Goal: Task Accomplishment & Management: Manage account settings

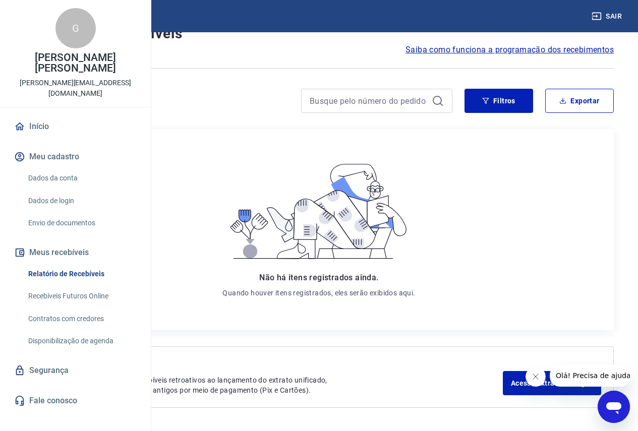
scroll to position [70, 0]
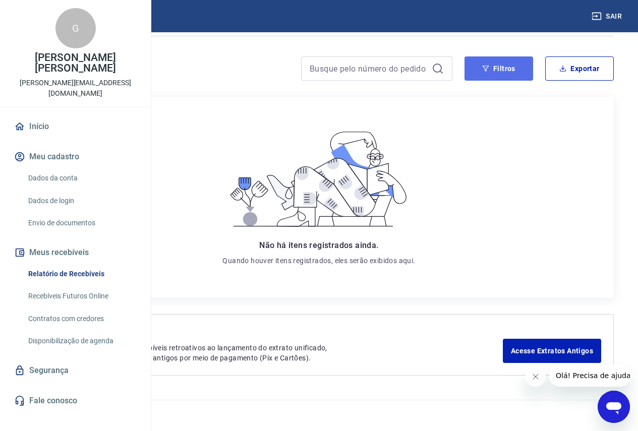
click at [501, 74] on button "Filtros" at bounding box center [498, 68] width 69 height 24
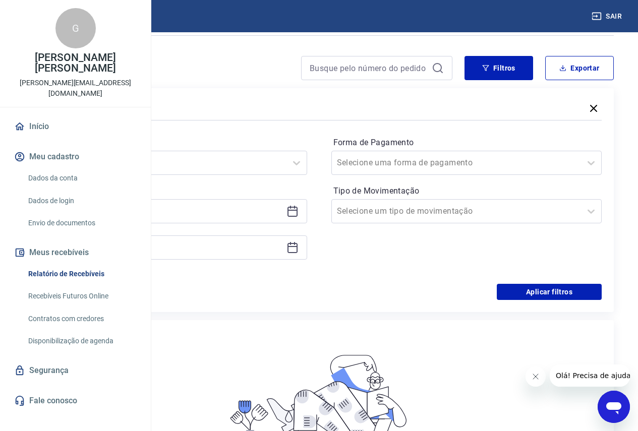
click at [298, 216] on icon at bounding box center [292, 211] width 12 height 12
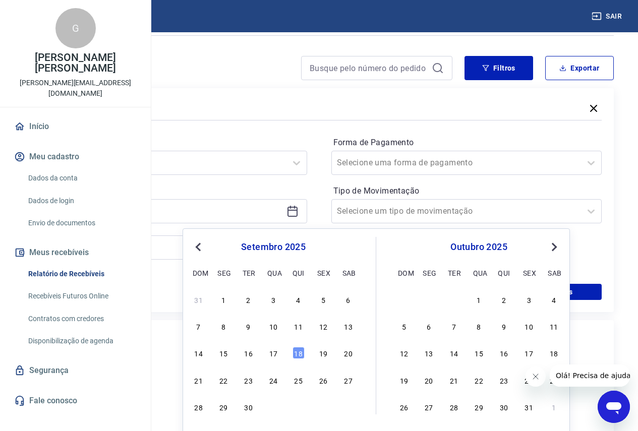
click at [205, 253] on div "setembro 2025 dom seg ter qua qui sex sab" at bounding box center [273, 258] width 164 height 43
click at [199, 248] on span "Previous Month" at bounding box center [199, 247] width 0 height 12
click at [323, 300] on div "1" at bounding box center [323, 299] width 12 height 12
type input "01/08/2025"
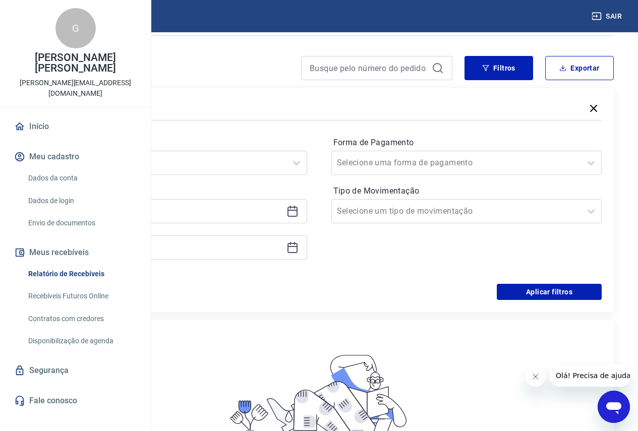
click at [298, 245] on icon at bounding box center [292, 247] width 12 height 12
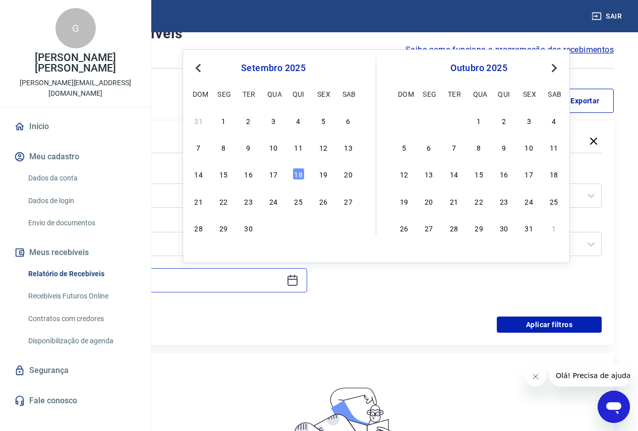
scroll to position [19, 0]
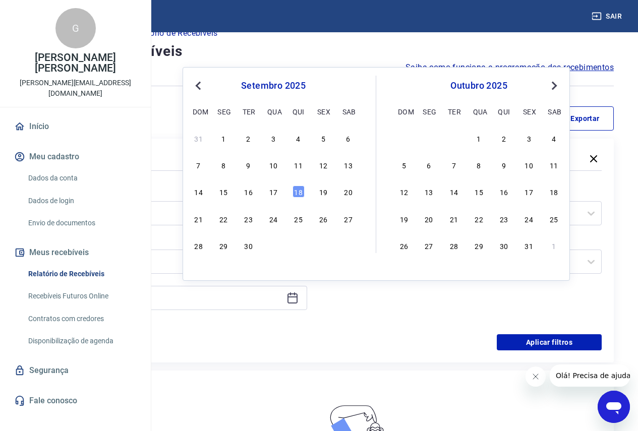
click at [199, 86] on span "Previous Month" at bounding box center [199, 86] width 0 height 12
click at [202, 271] on div "31" at bounding box center [199, 272] width 12 height 12
type input "31/08/2025"
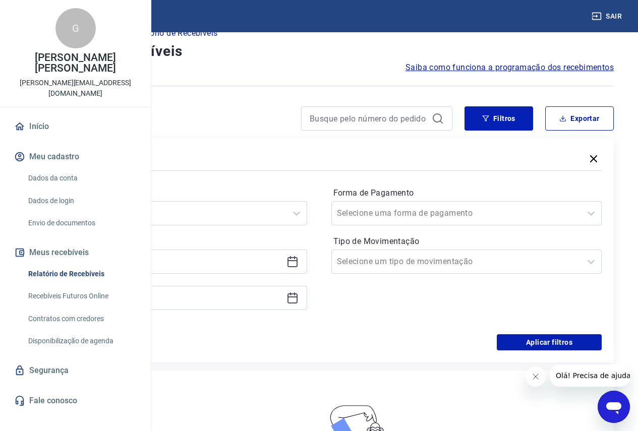
click at [322, 350] on div "Aplicar filtros" at bounding box center [318, 342] width 565 height 16
click at [528, 207] on div at bounding box center [456, 213] width 239 height 14
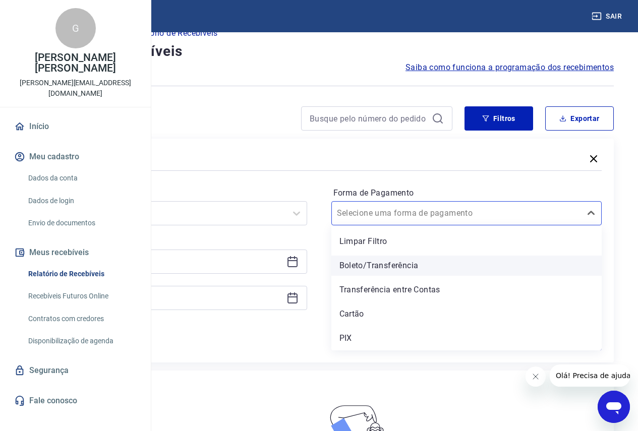
click at [473, 266] on div "Boleto/Transferência" at bounding box center [466, 266] width 271 height 20
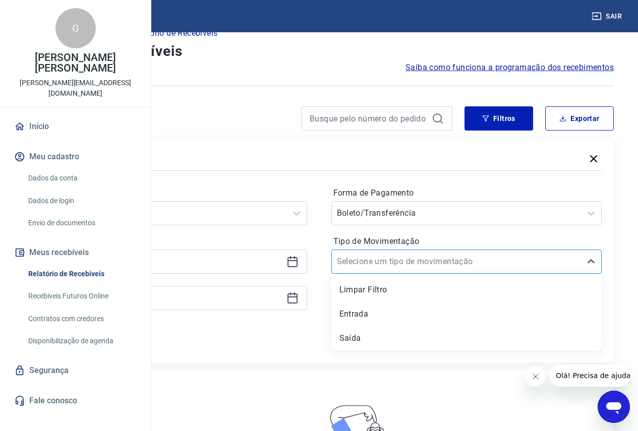
click at [439, 266] on input "Tipo de Movimentação" at bounding box center [388, 262] width 102 height 12
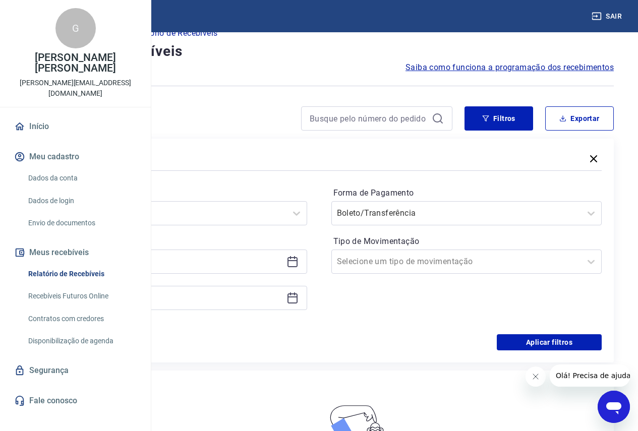
click at [375, 337] on div "Aplicar filtros" at bounding box center [318, 342] width 565 height 16
click at [521, 350] on button "Aplicar filtros" at bounding box center [549, 342] width 105 height 16
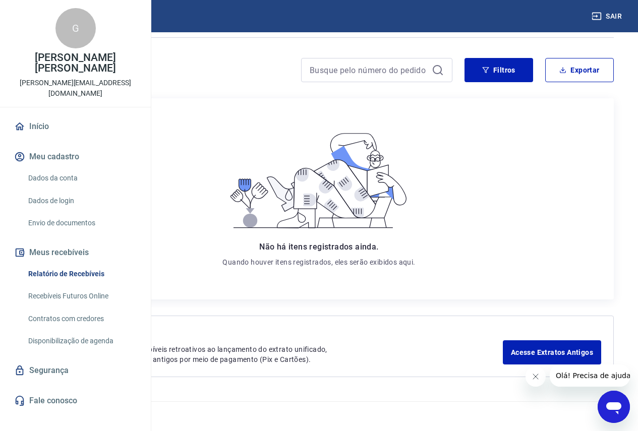
scroll to position [70, 0]
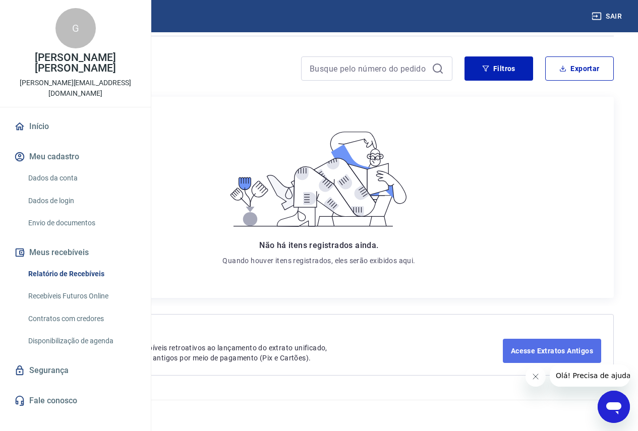
click at [520, 347] on link "Acesse Extratos Antigos" at bounding box center [552, 351] width 98 height 24
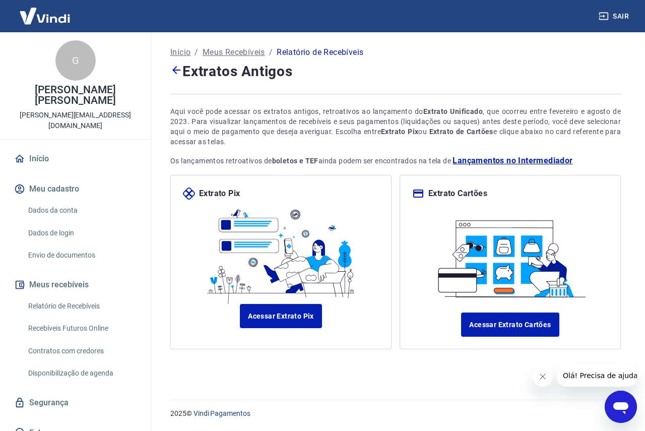
click at [492, 160] on span "Lançamentos no Intermediador" at bounding box center [513, 161] width 120 height 12
